Goal: Navigation & Orientation: Find specific page/section

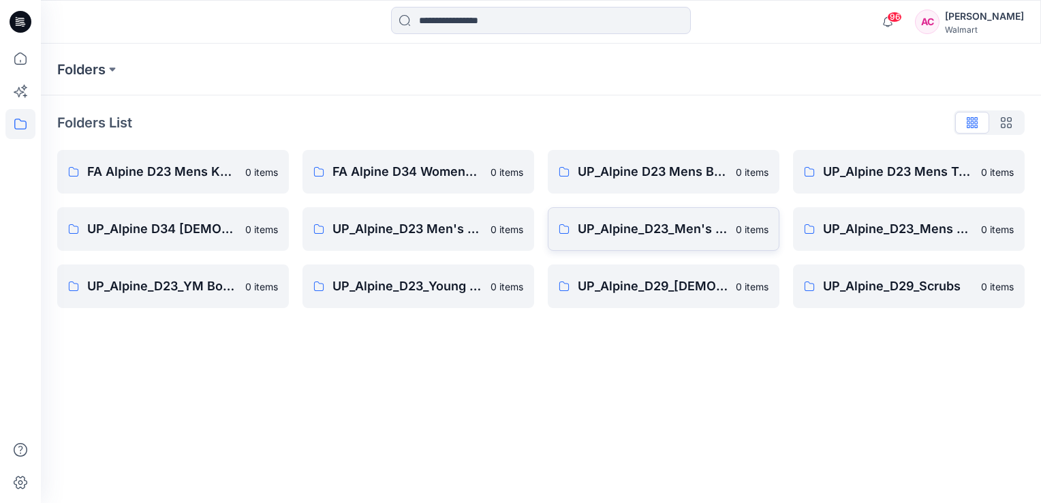
click at [657, 230] on p "UP_Alpine_D23_Men's Outerwear" at bounding box center [653, 228] width 150 height 19
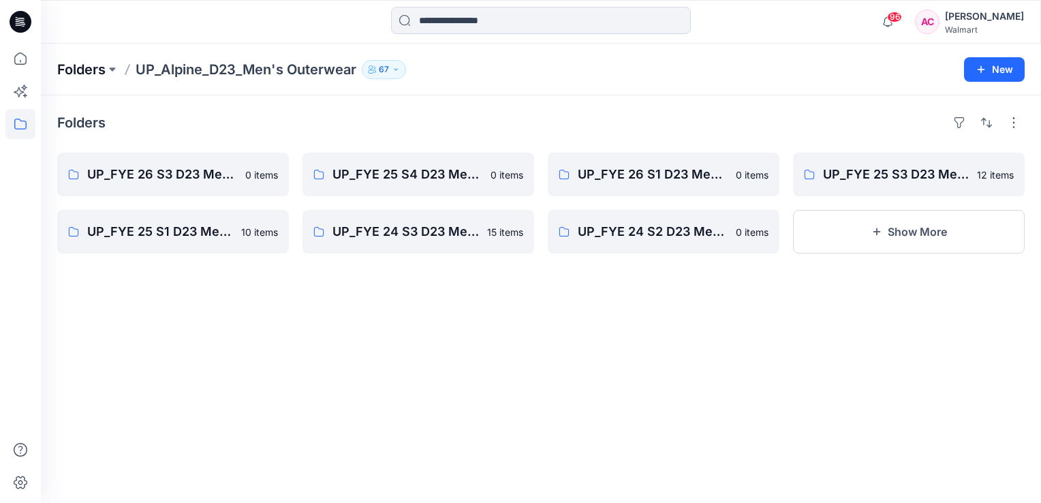
click at [94, 75] on p "Folders" at bounding box center [81, 69] width 48 height 19
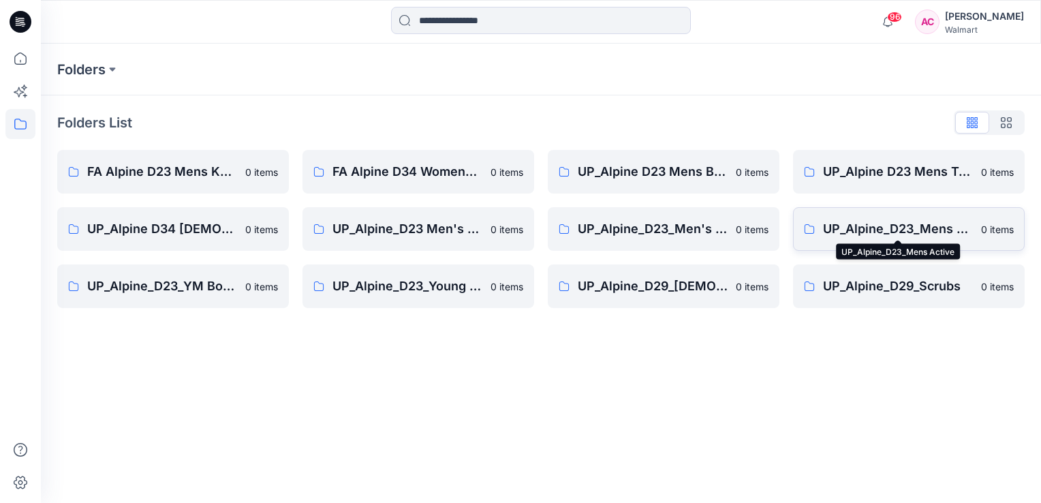
click at [877, 222] on p "UP_Alpine_D23_Mens Active" at bounding box center [898, 228] width 150 height 19
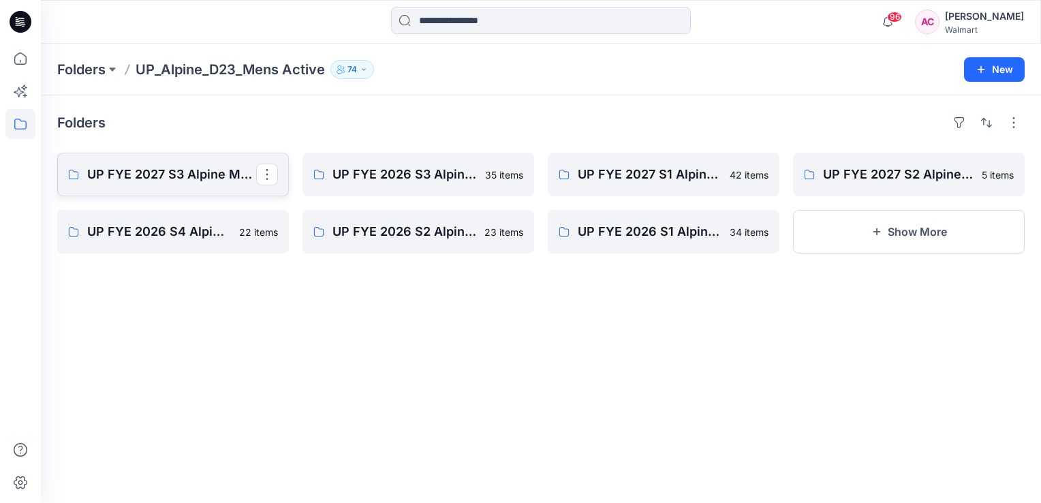
click at [173, 173] on p "UP FYE 2027 S3 Alpine Men's Active Alpine" at bounding box center [171, 174] width 169 height 19
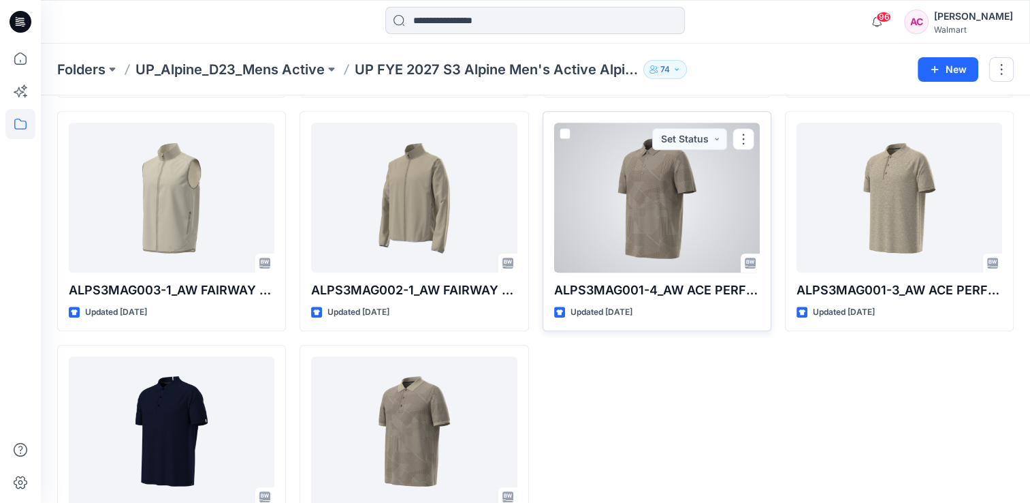
scroll to position [1050, 0]
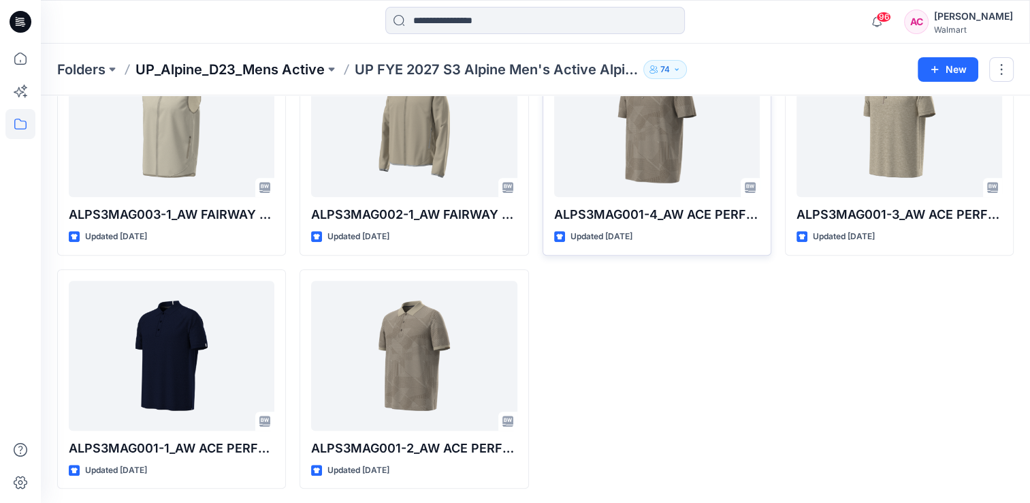
click at [259, 72] on p "UP_Alpine_D23_Mens Active" at bounding box center [230, 69] width 189 height 19
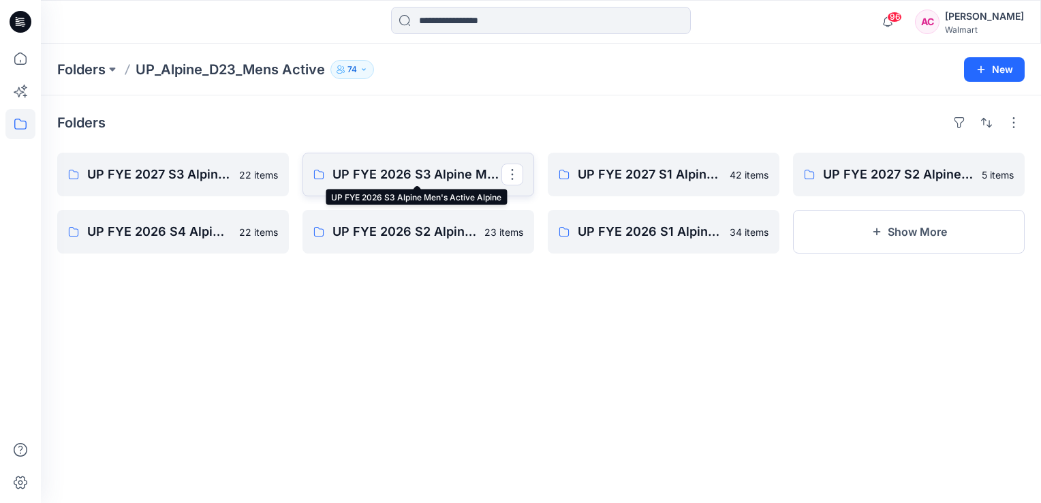
click at [415, 168] on p "UP FYE 2026 S3 Alpine Men's Active Alpine" at bounding box center [416, 174] width 169 height 19
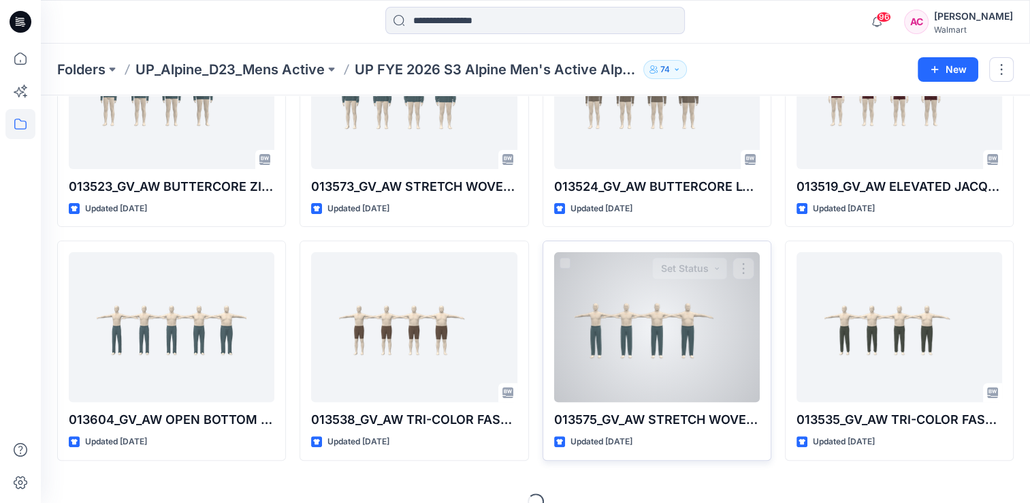
scroll to position [400, 0]
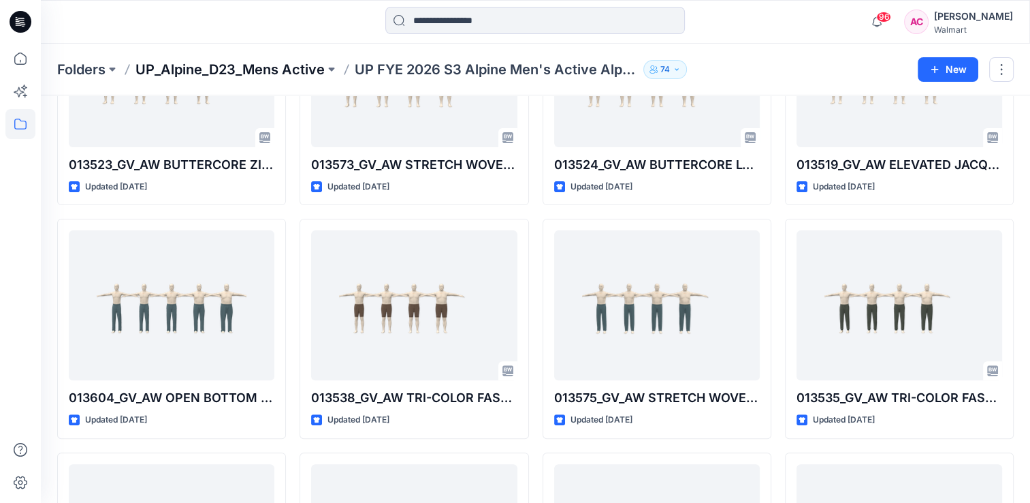
click at [270, 67] on p "UP_Alpine_D23_Mens Active" at bounding box center [230, 69] width 189 height 19
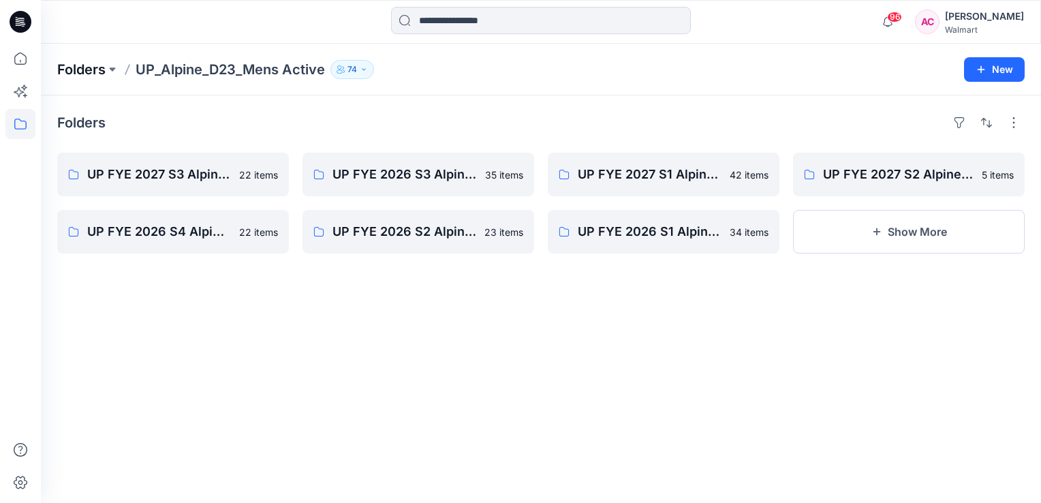
click at [74, 72] on p "Folders" at bounding box center [81, 69] width 48 height 19
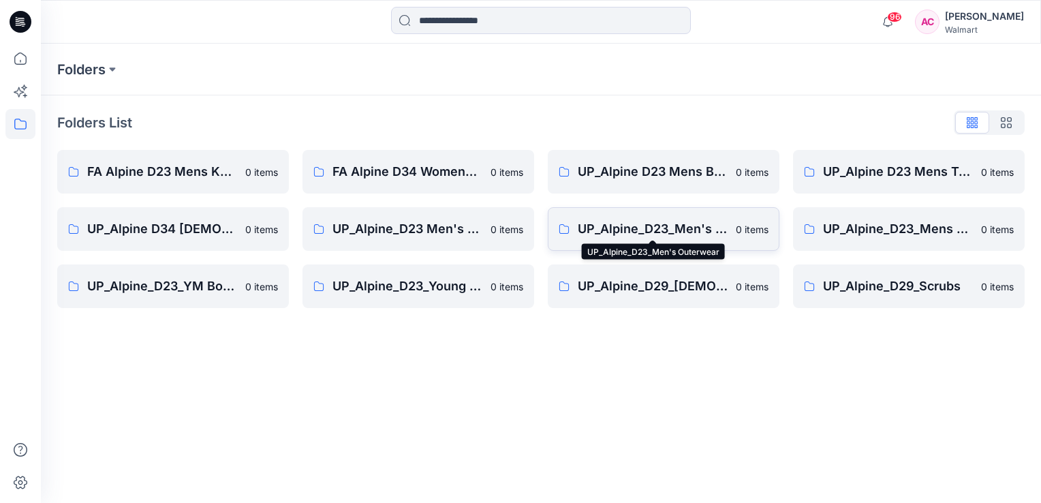
click at [610, 227] on p "UP_Alpine_D23_Men's Outerwear" at bounding box center [653, 228] width 150 height 19
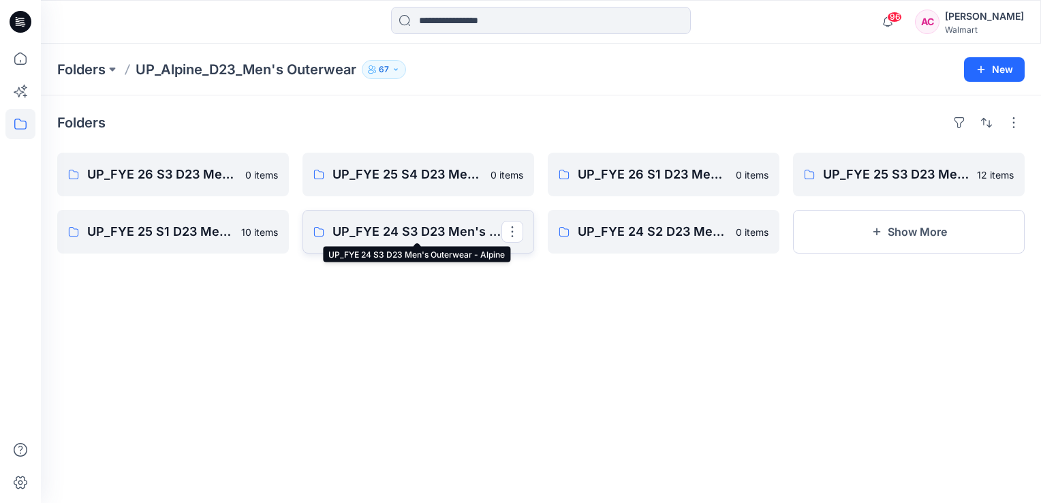
click at [394, 233] on p "UP_FYE 24 S3 D23 Men's Outerwear - Alpine" at bounding box center [416, 231] width 169 height 19
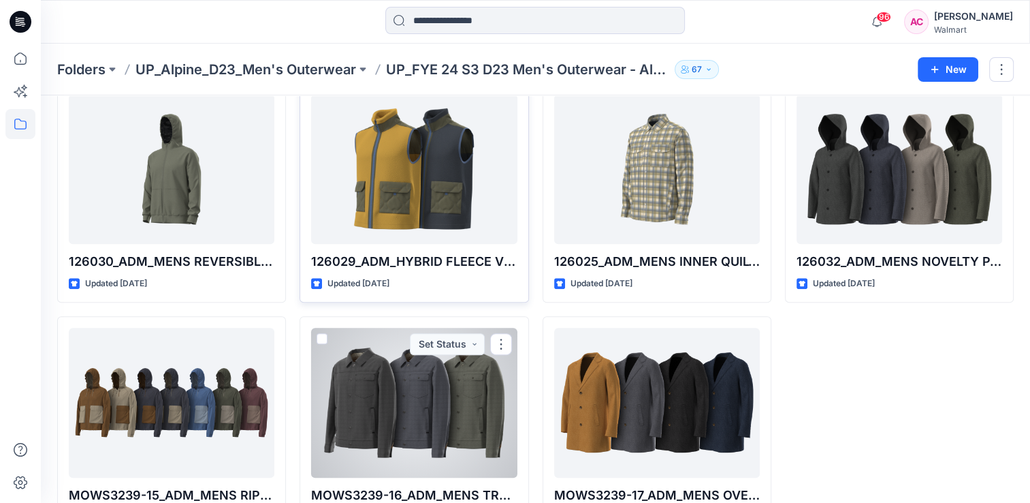
scroll to position [584, 0]
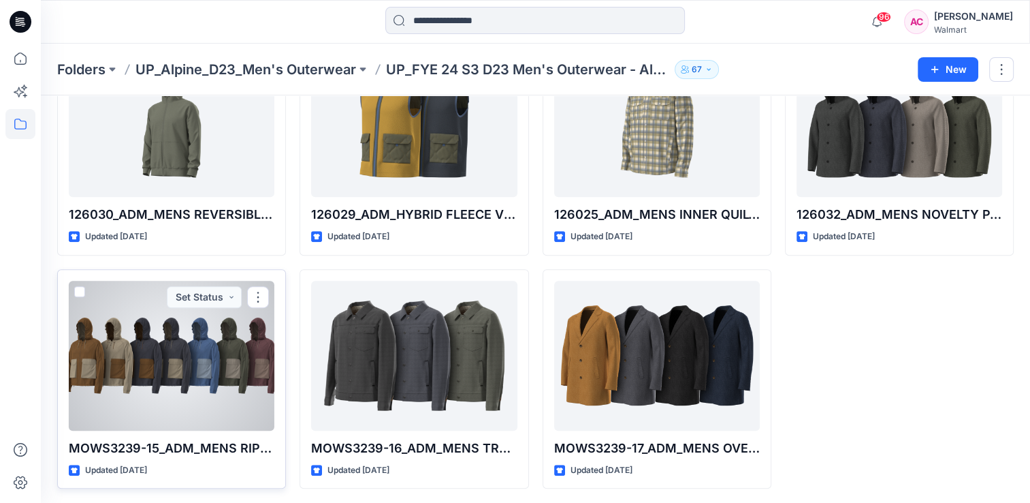
click at [180, 370] on div at bounding box center [172, 356] width 206 height 150
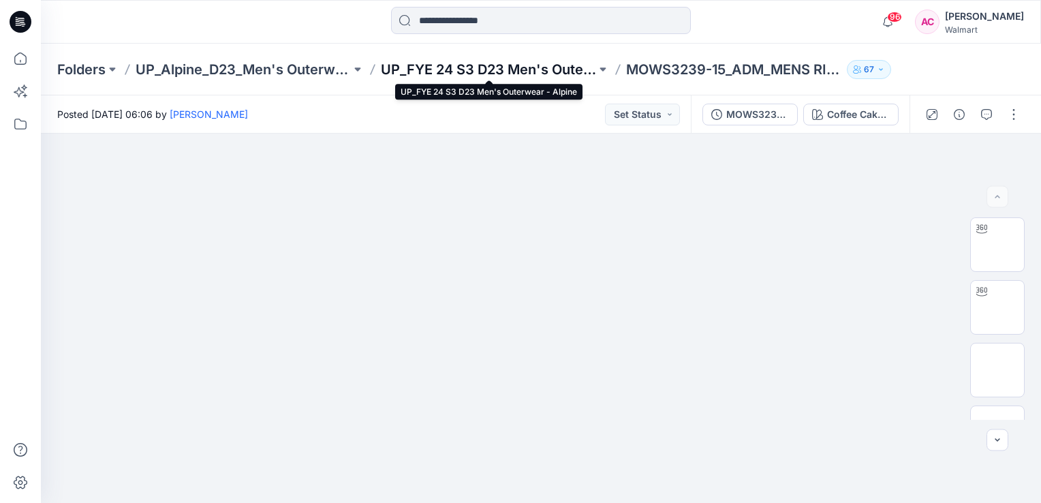
click at [493, 62] on p "UP_FYE 24 S3 D23 Men's Outerwear - Alpine" at bounding box center [488, 69] width 215 height 19
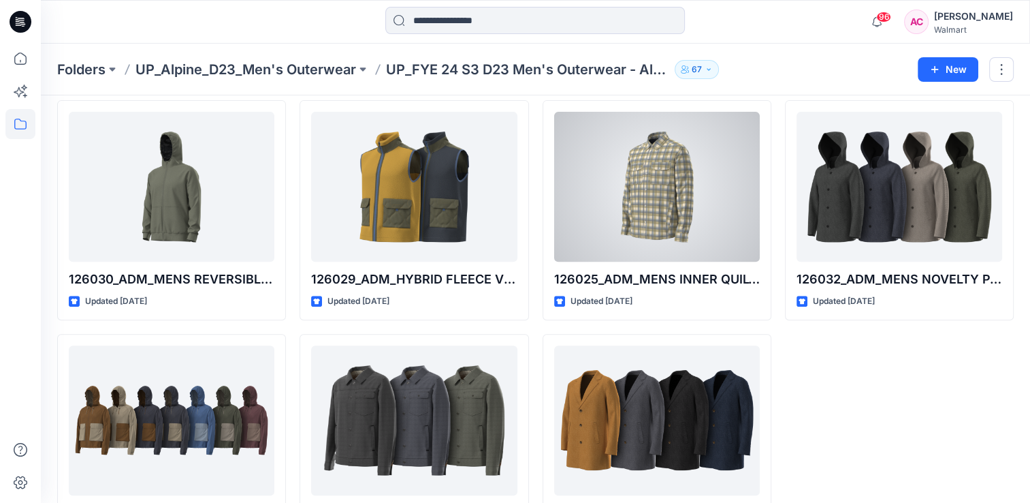
scroll to position [516, 0]
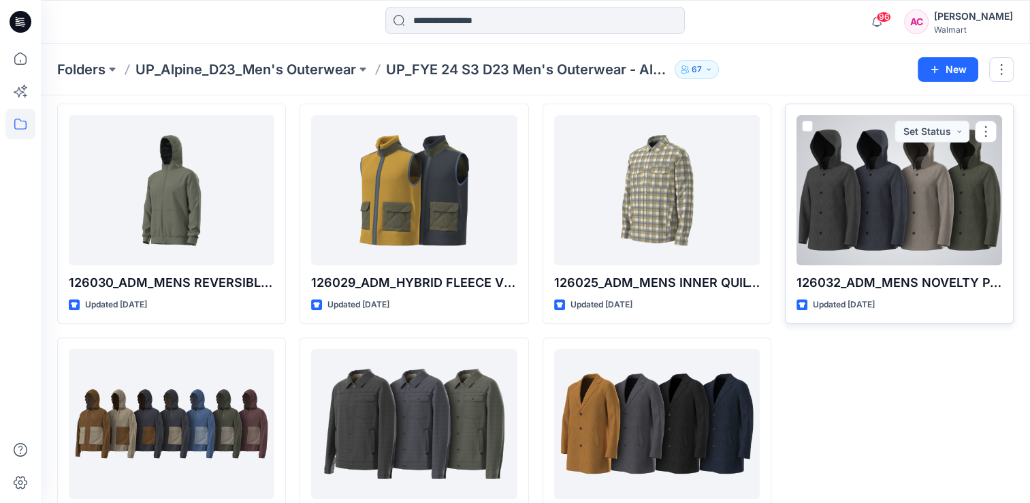
click at [859, 163] on div at bounding box center [900, 190] width 206 height 150
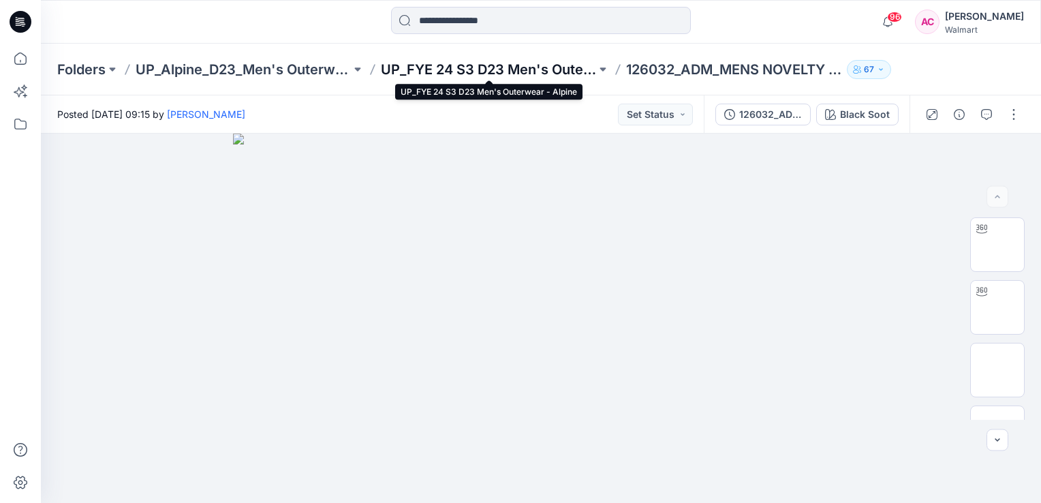
click at [517, 65] on p "UP_FYE 24 S3 D23 Men's Outerwear - Alpine" at bounding box center [488, 69] width 215 height 19
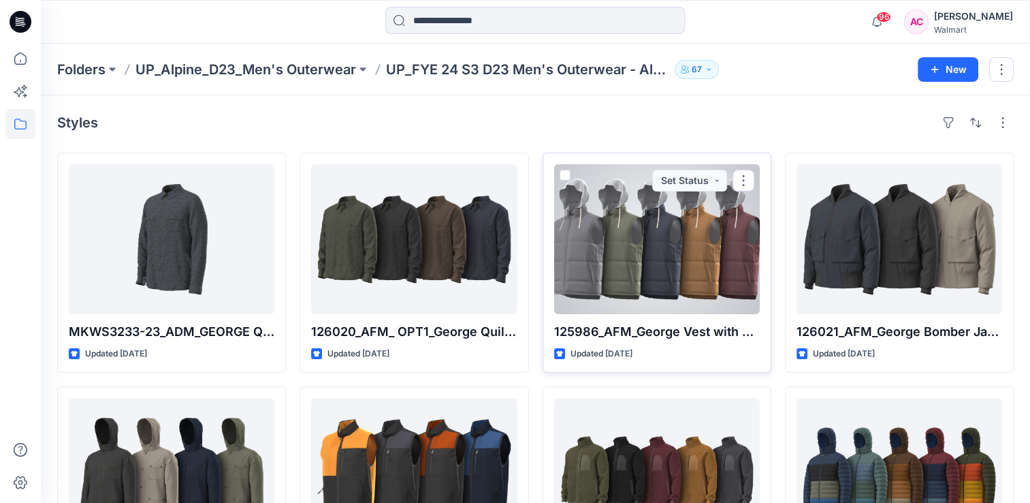
click at [594, 217] on div at bounding box center [657, 239] width 206 height 150
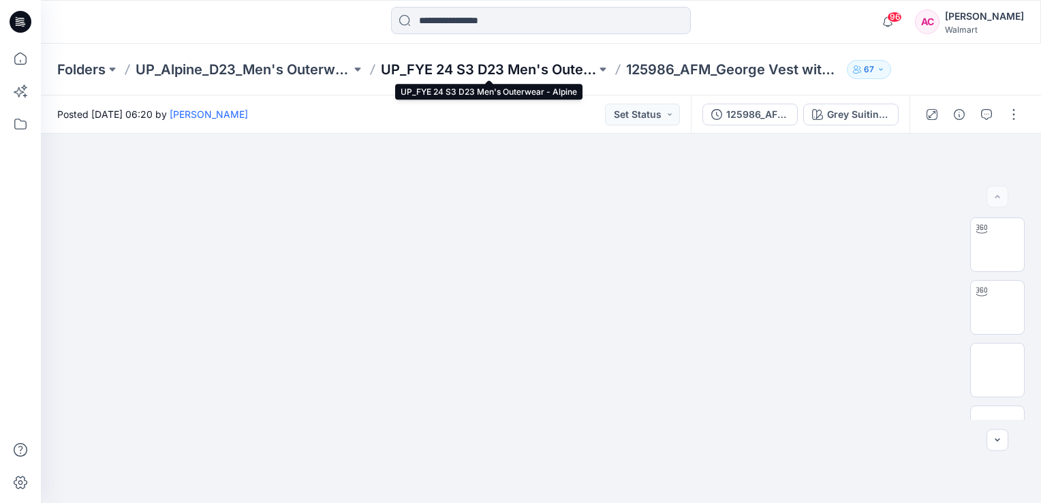
click at [520, 67] on p "UP_FYE 24 S3 D23 Men's Outerwear - Alpine" at bounding box center [488, 69] width 215 height 19
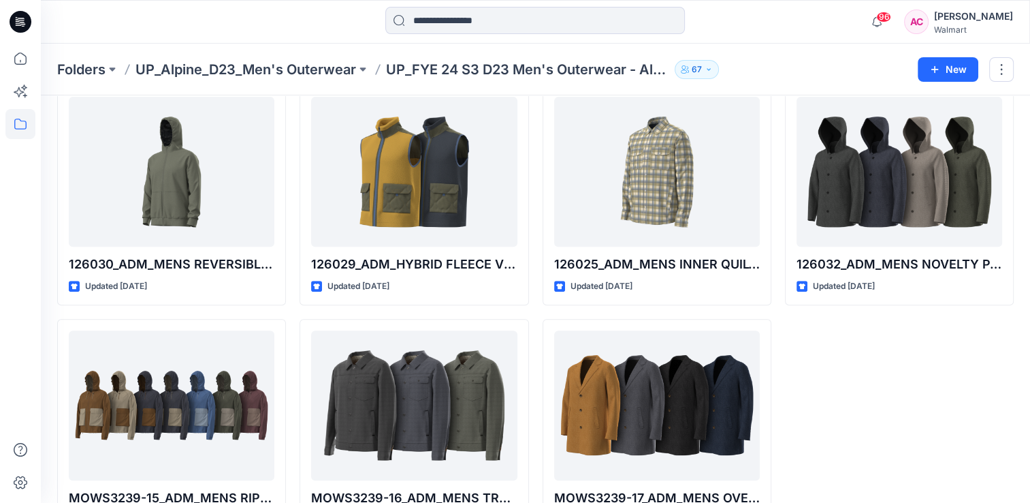
scroll to position [584, 0]
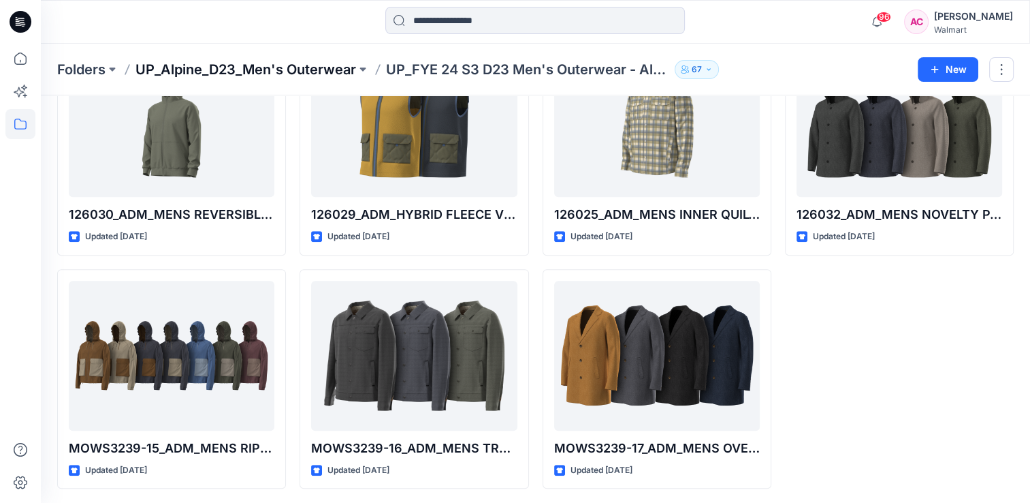
click at [302, 63] on p "UP_Alpine_D23_Men's Outerwear" at bounding box center [246, 69] width 221 height 19
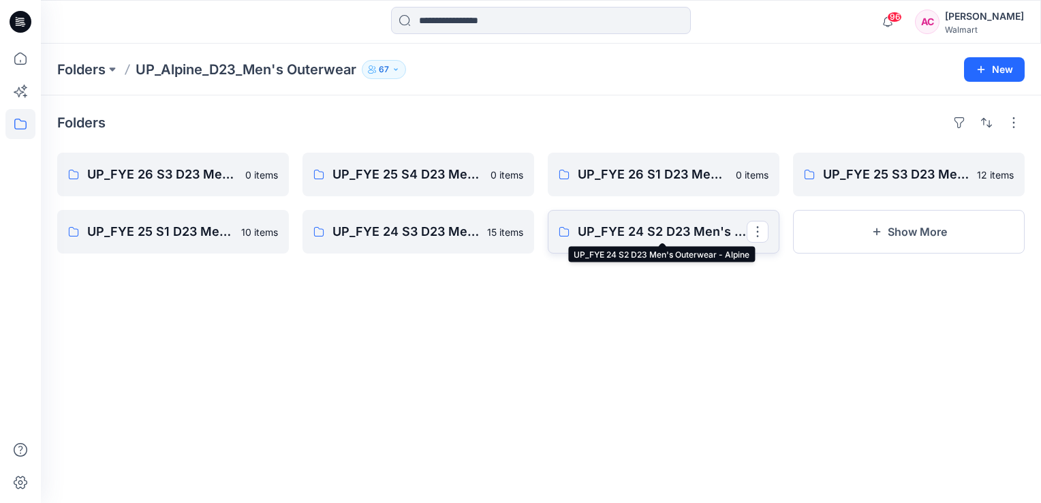
click at [654, 229] on p "UP_FYE 24 S2 D23 Men's Outerwear - Alpine" at bounding box center [662, 231] width 169 height 19
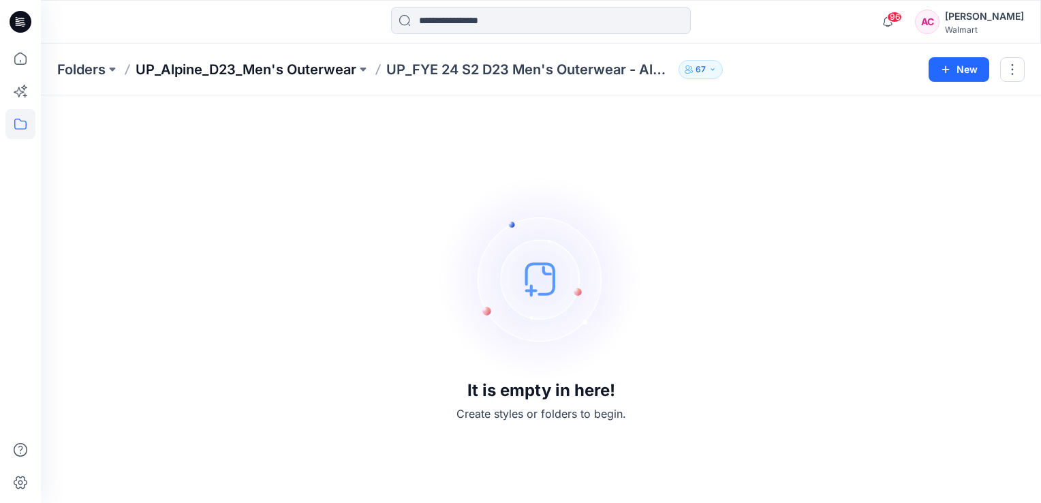
click at [313, 75] on p "UP_Alpine_D23_Men's Outerwear" at bounding box center [246, 69] width 221 height 19
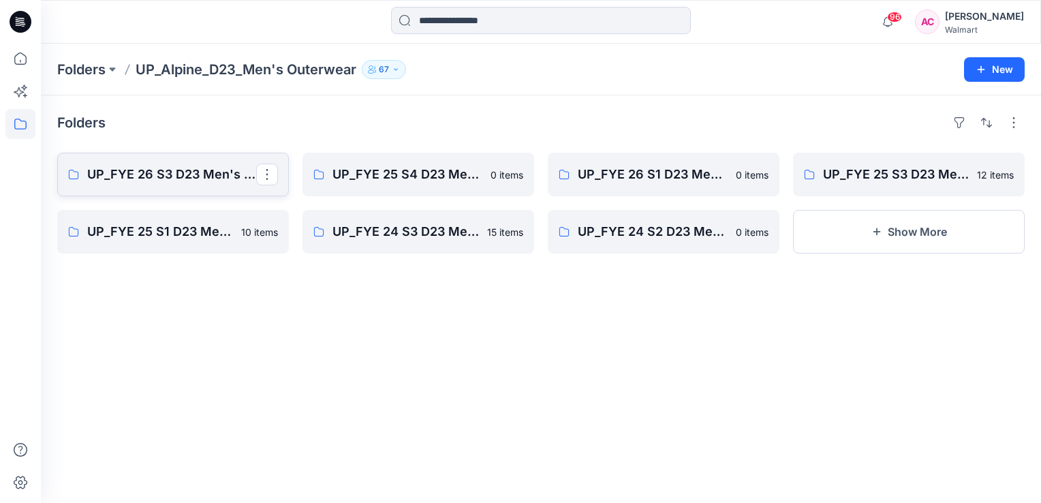
click at [166, 161] on link "UP_FYE 26 S3 D23 Men's Outerwear - Alpine" at bounding box center [173, 175] width 232 height 44
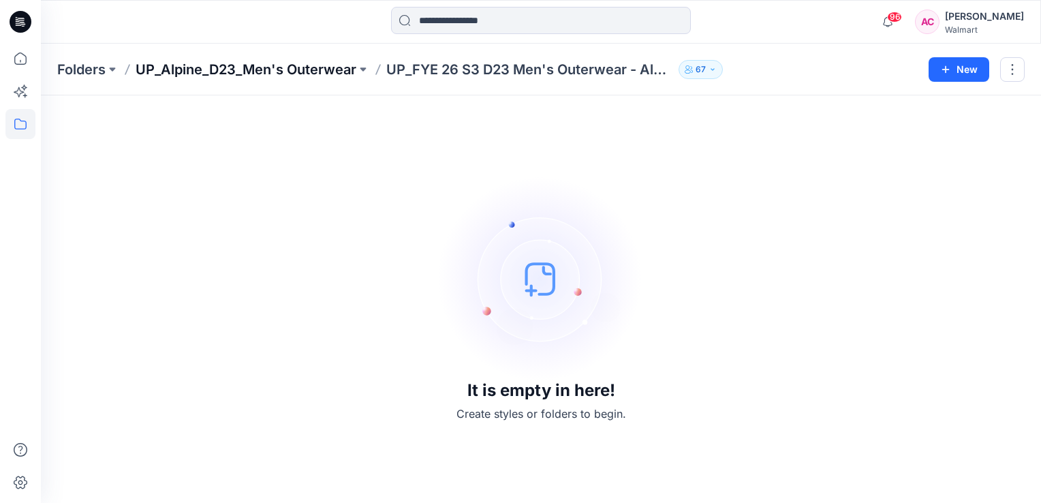
click at [270, 69] on p "UP_Alpine_D23_Men's Outerwear" at bounding box center [246, 69] width 221 height 19
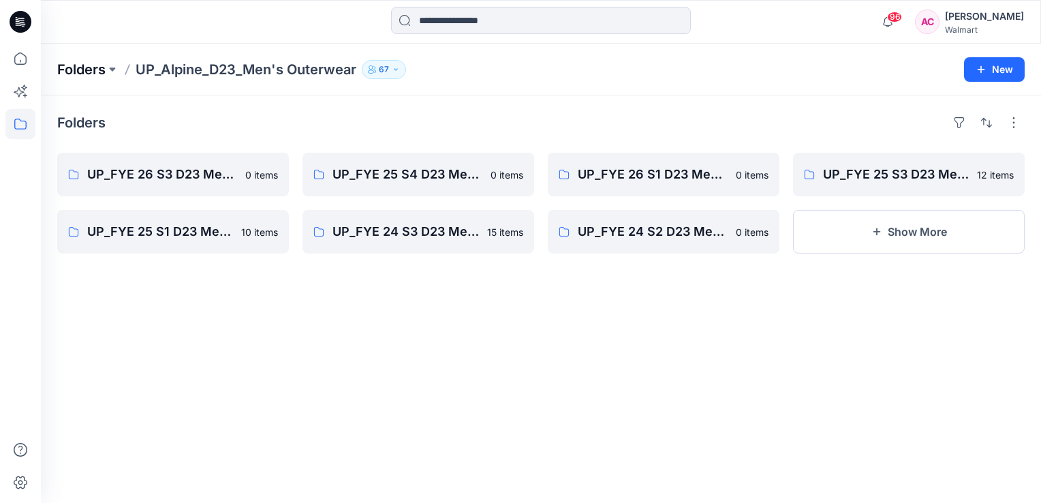
click at [89, 64] on p "Folders" at bounding box center [81, 69] width 48 height 19
